Goal: Obtain resource: Download file/media

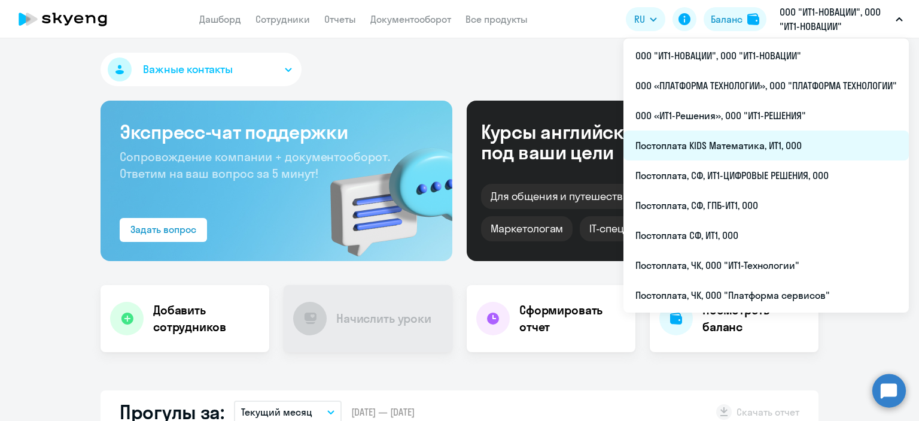
click at [717, 141] on li "Постоплата KIDS Математика, ИТ1, ООО" at bounding box center [765, 145] width 285 height 30
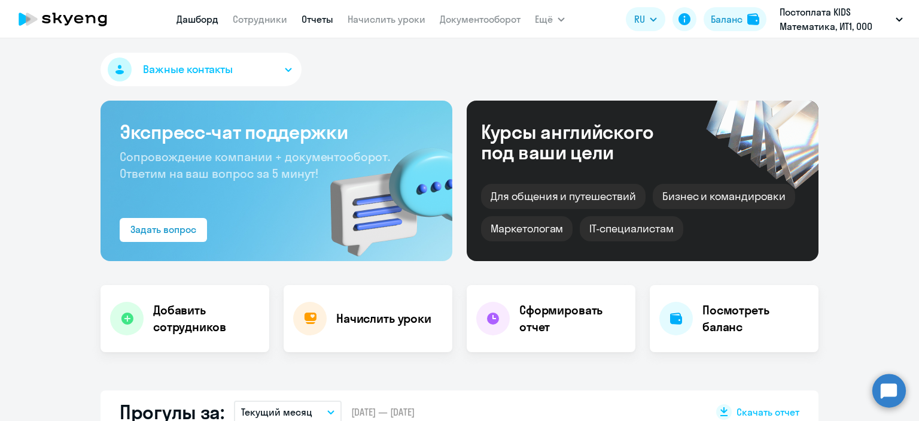
click at [318, 19] on link "Отчеты" at bounding box center [318, 19] width 32 height 12
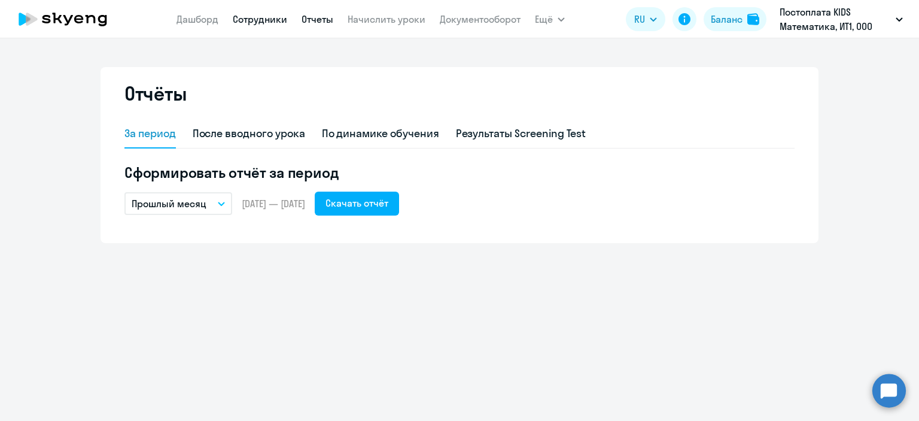
click at [263, 19] on link "Сотрудники" at bounding box center [260, 19] width 54 height 12
select select "30"
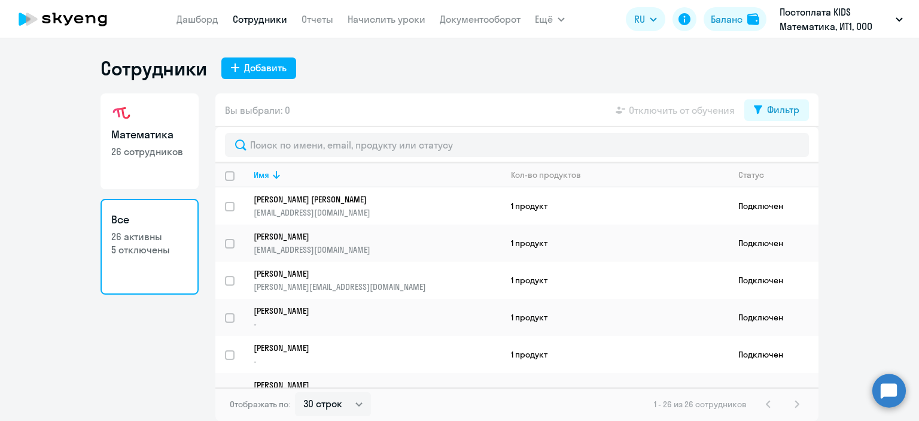
click at [856, 191] on ng-component "Сотрудники Добавить Математика 26 сотрудников Все 26 активны 5 отключены Вы выб…" at bounding box center [459, 238] width 919 height 364
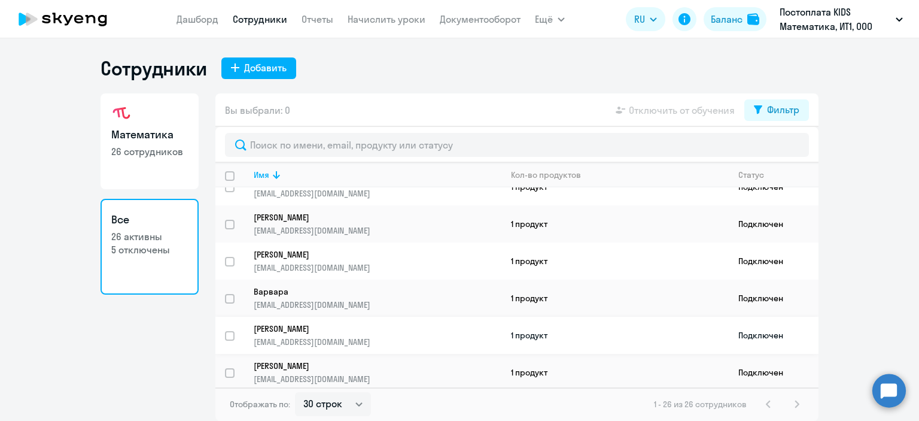
scroll to position [776, 0]
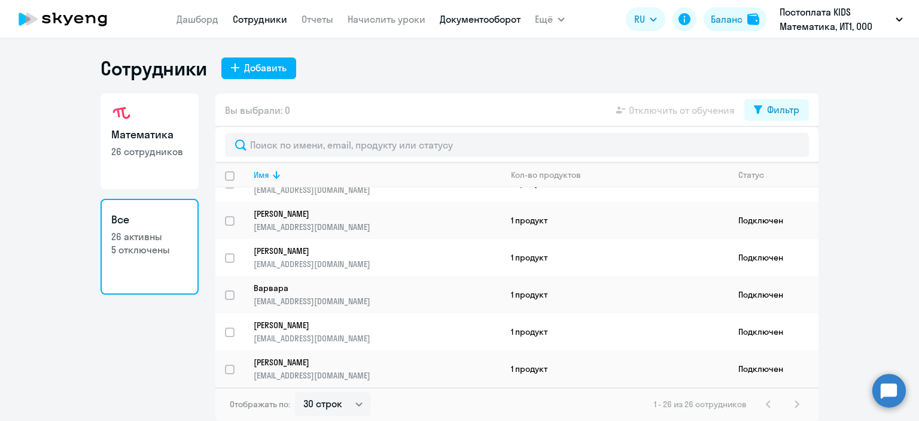
click at [466, 22] on link "Документооборот" at bounding box center [480, 19] width 81 height 12
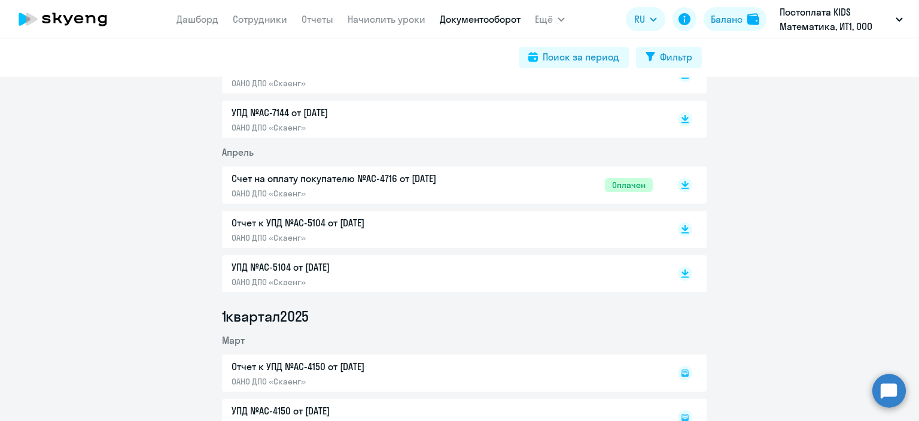
scroll to position [838, 0]
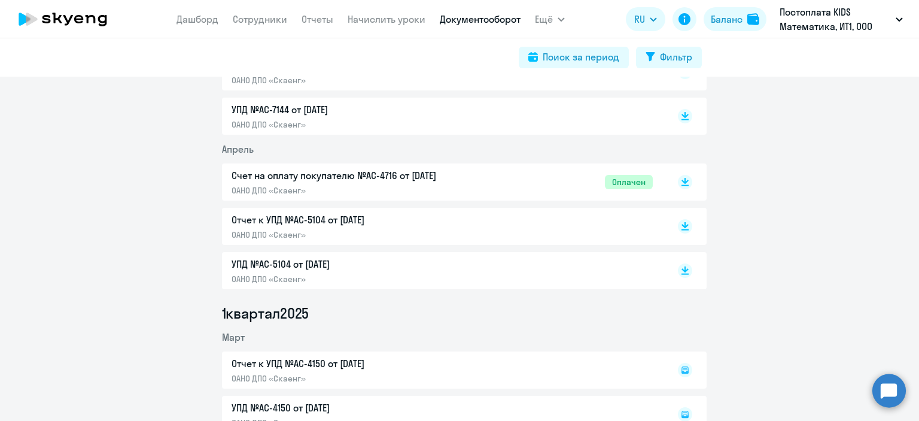
click at [379, 220] on p "Отчет к УПД №AC-5104 от [DATE]" at bounding box center [357, 219] width 251 height 14
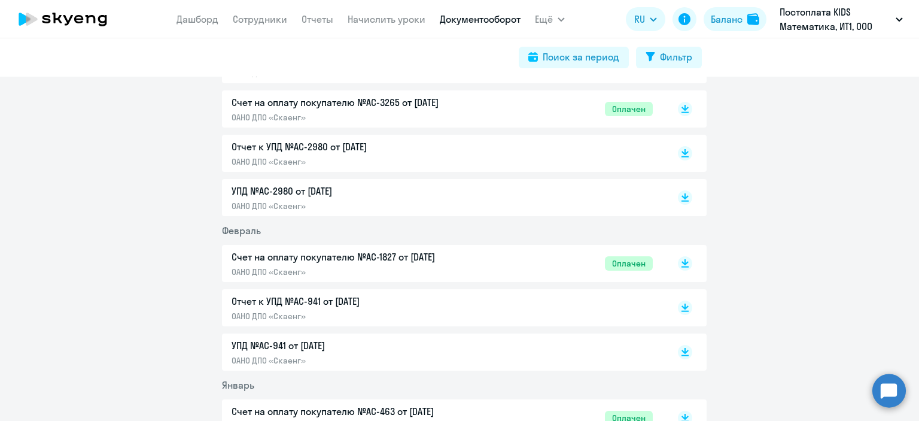
scroll to position [1197, 0]
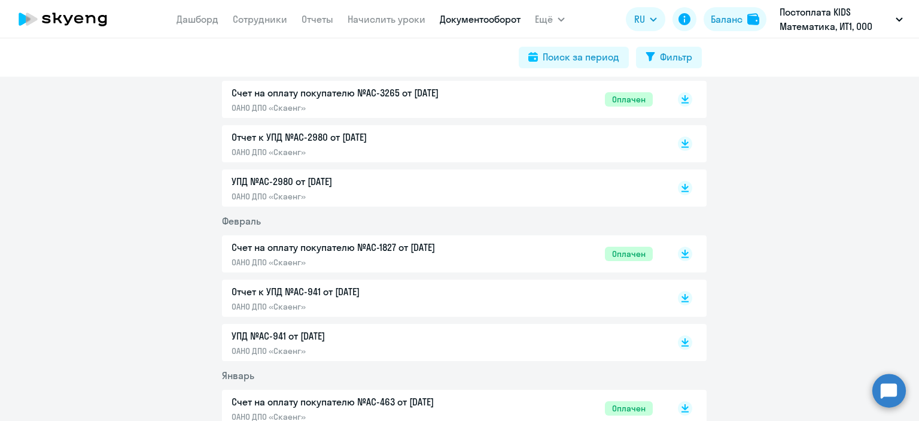
click at [500, 306] on div "Отчет к УПД №AC-941 от [DATE] ОАНО ДПО «Скаенг»" at bounding box center [442, 298] width 421 height 28
